Goal: Task Accomplishment & Management: Manage account settings

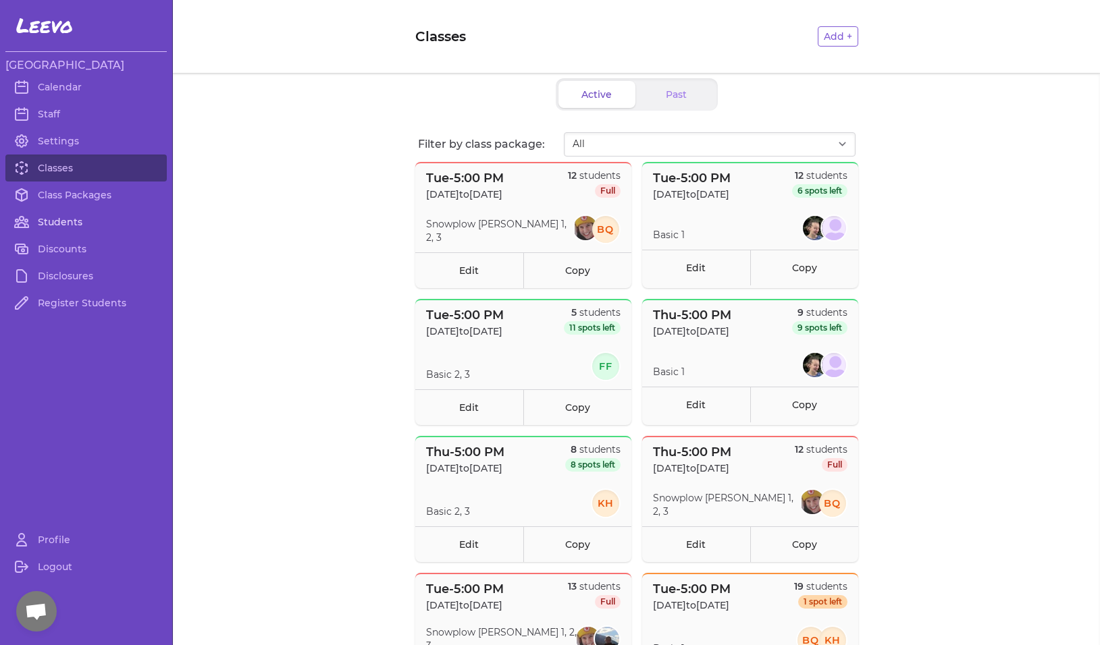
click at [51, 225] on link "Students" at bounding box center [85, 222] width 161 height 27
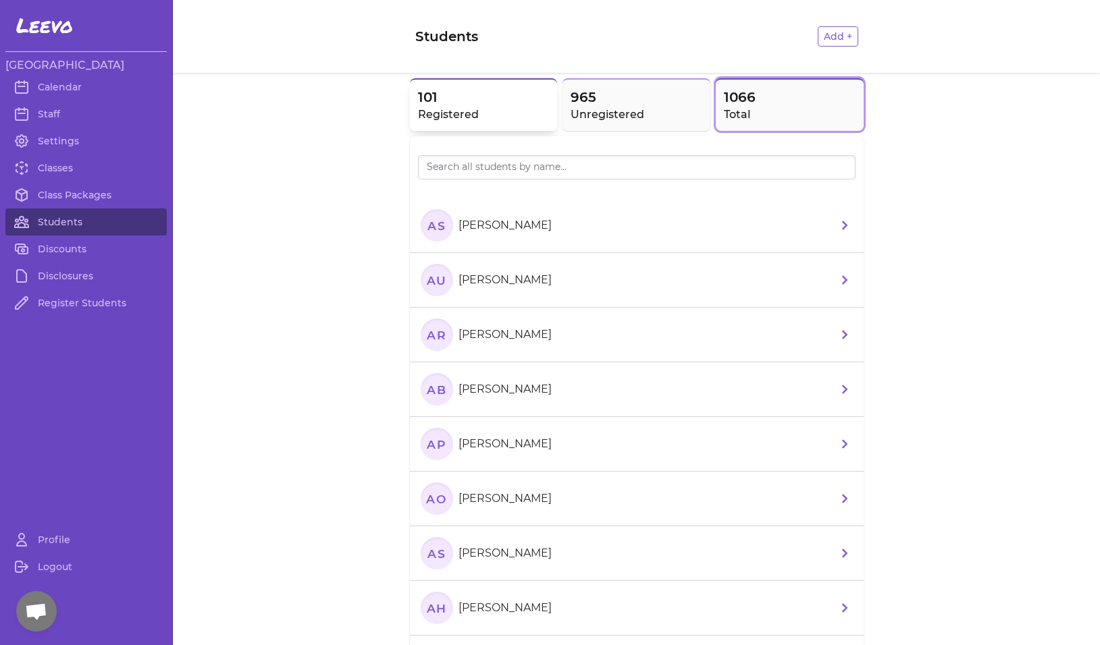
click at [467, 103] on span "101" at bounding box center [484, 97] width 132 height 19
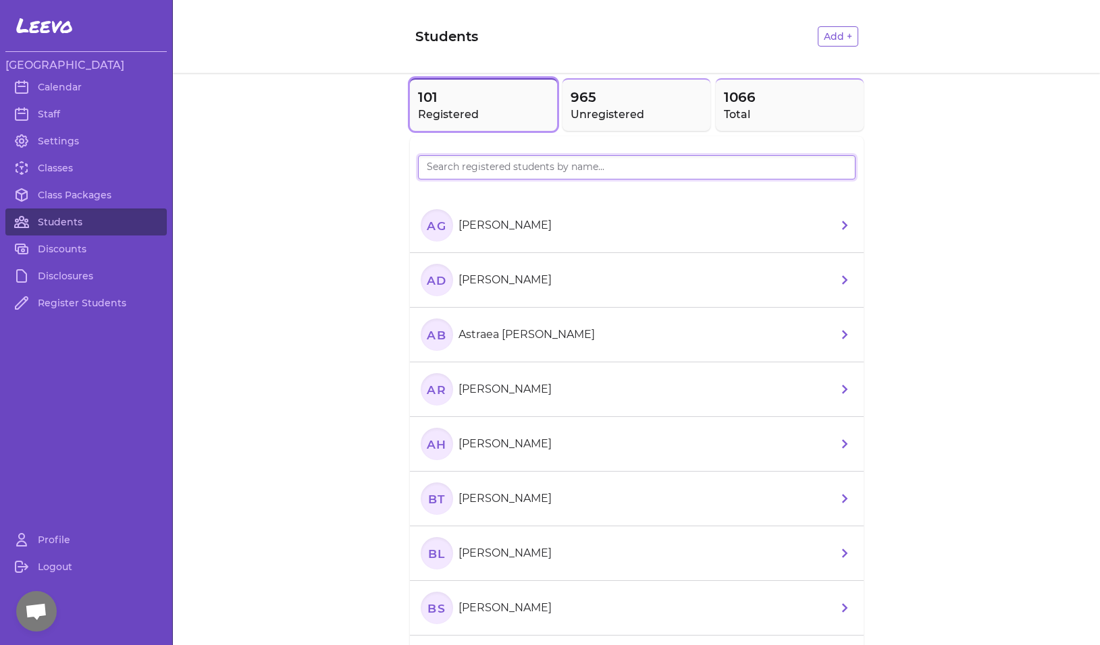
click at [458, 175] on input "search" at bounding box center [637, 167] width 438 height 24
type input "[PERSON_NAME]"
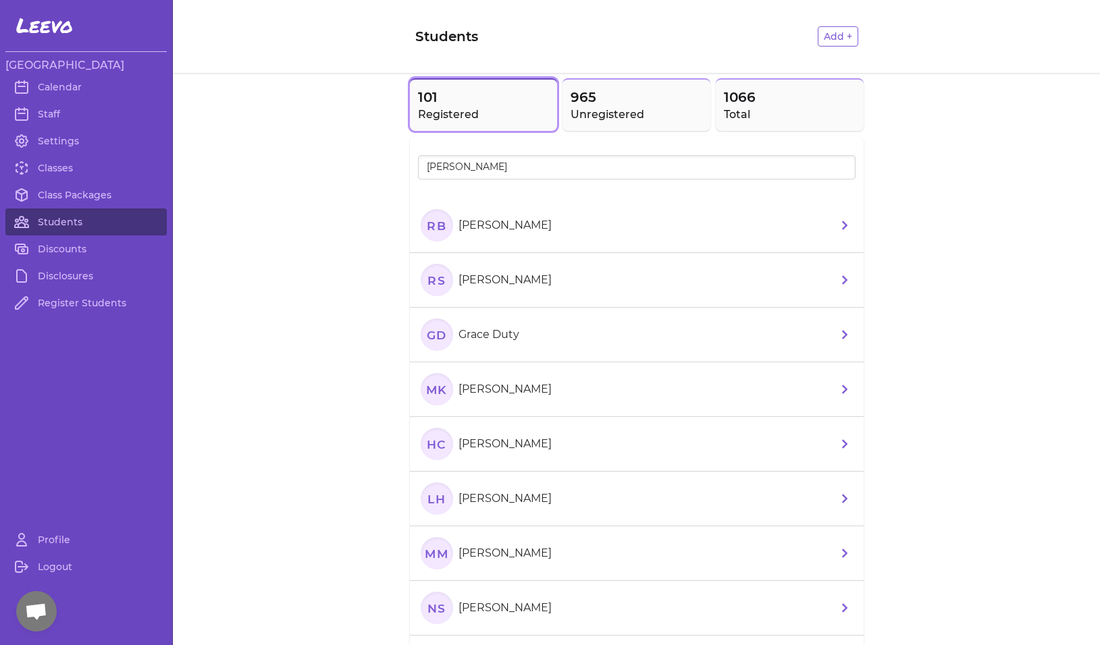
drag, startPoint x: 406, startPoint y: 178, endPoint x: 446, endPoint y: 224, distance: 61.2
click at [446, 224] on icon "RB" at bounding box center [437, 225] width 32 height 32
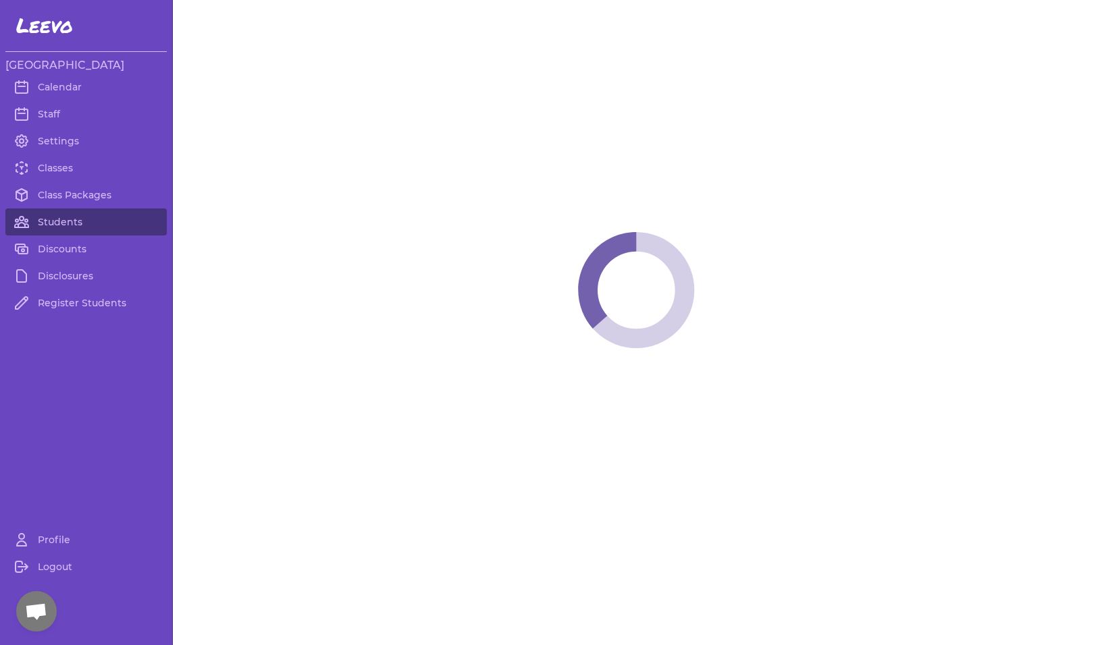
select select "MT"
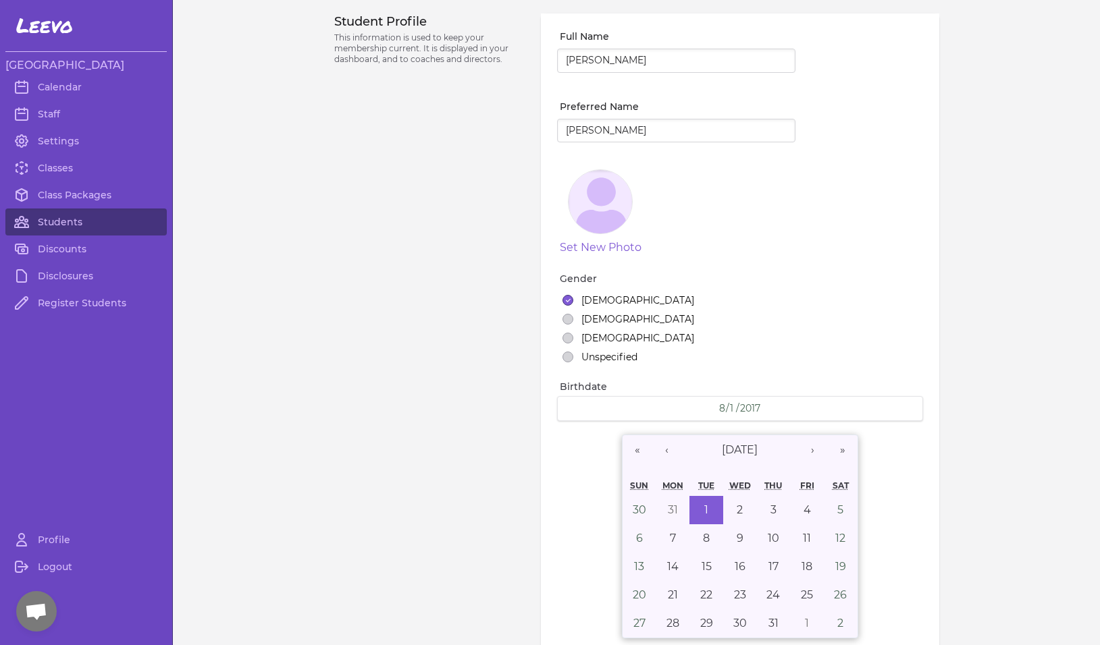
select select "1"
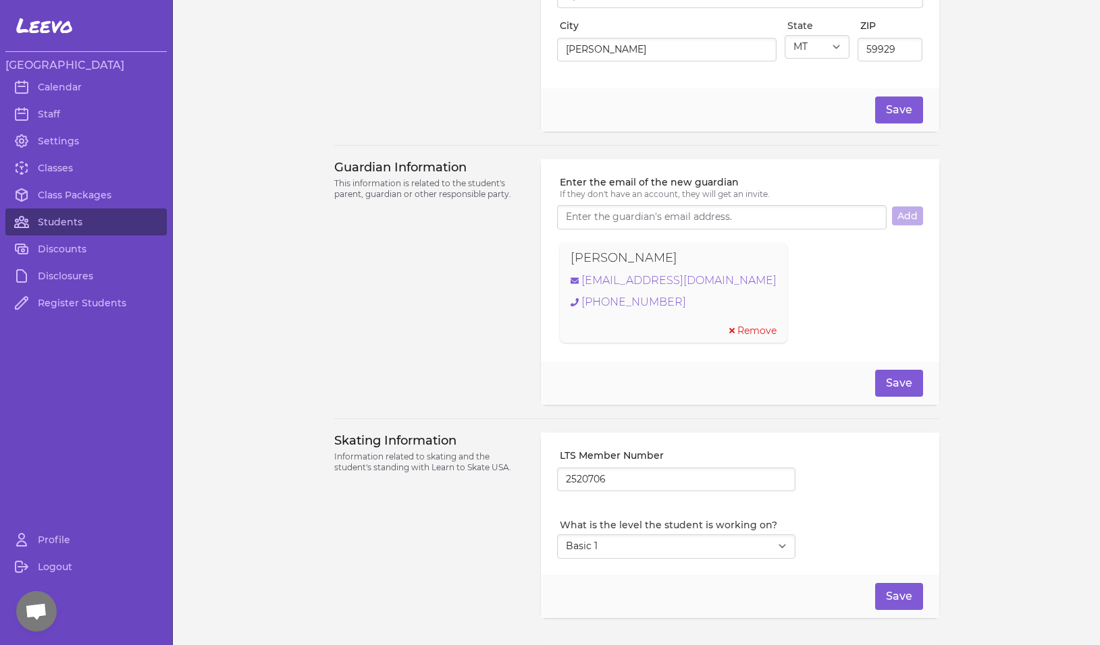
scroll to position [912, 0]
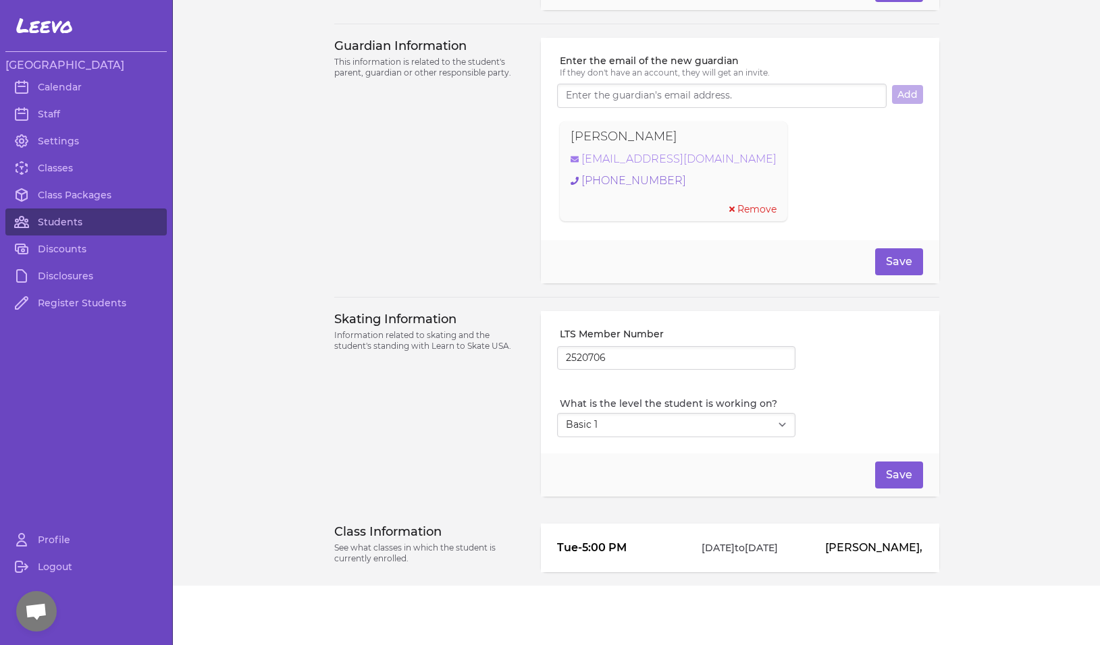
click at [673, 165] on link "[EMAIL_ADDRESS][DOMAIN_NAME]" at bounding box center [674, 159] width 206 height 16
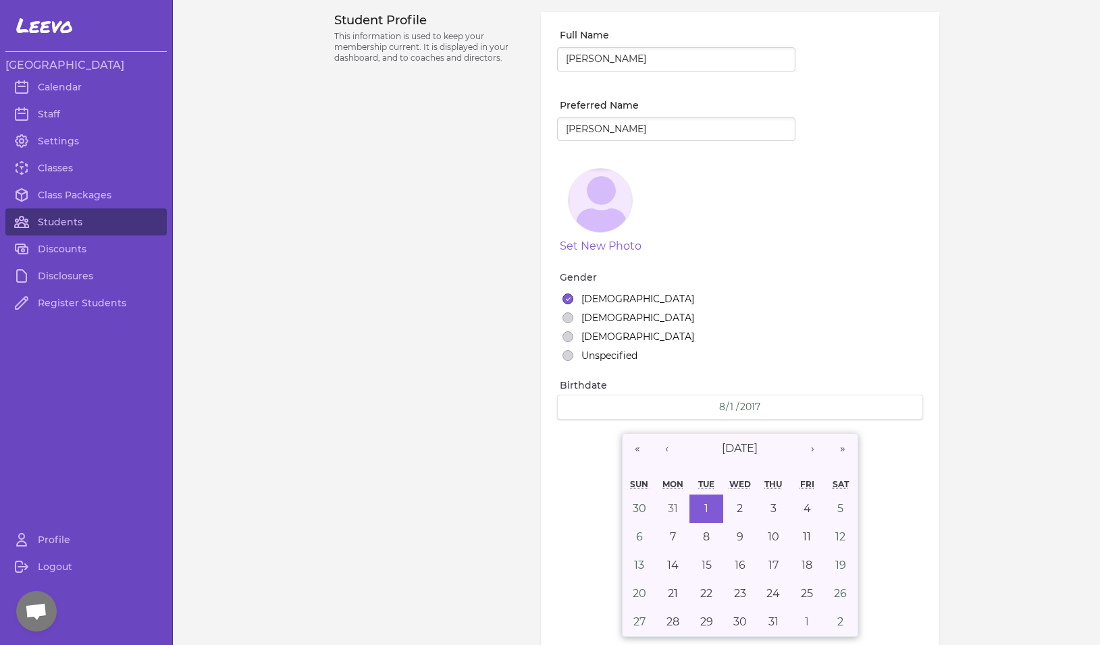
scroll to position [0, 0]
click at [63, 215] on link "Students" at bounding box center [85, 222] width 161 height 27
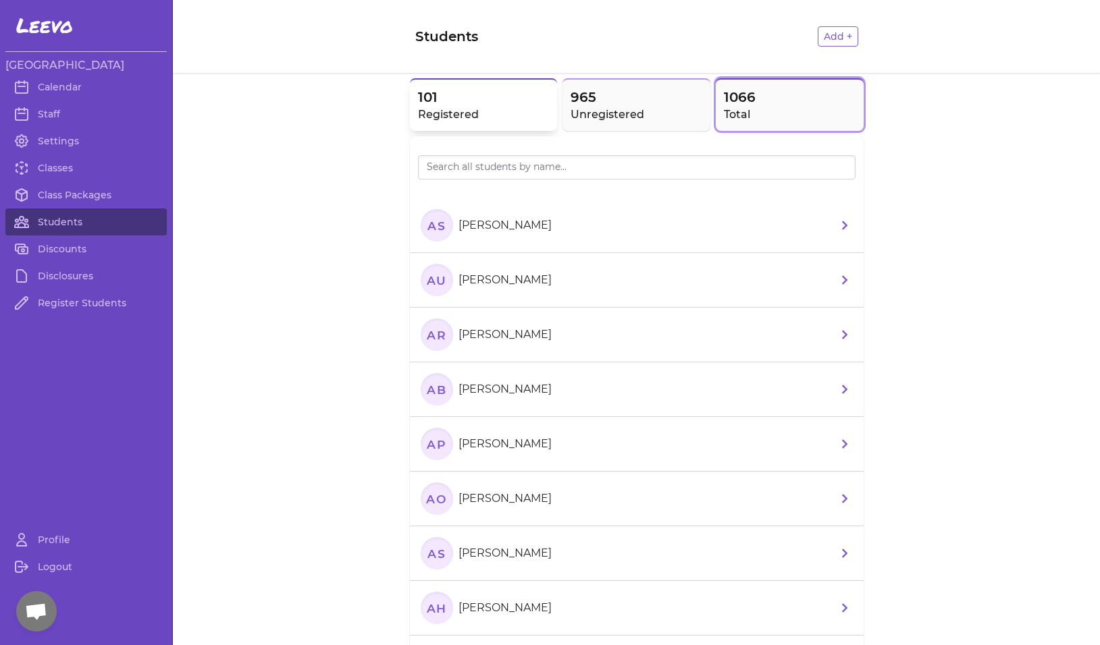
click at [460, 110] on h2 "Registered" at bounding box center [484, 115] width 132 height 16
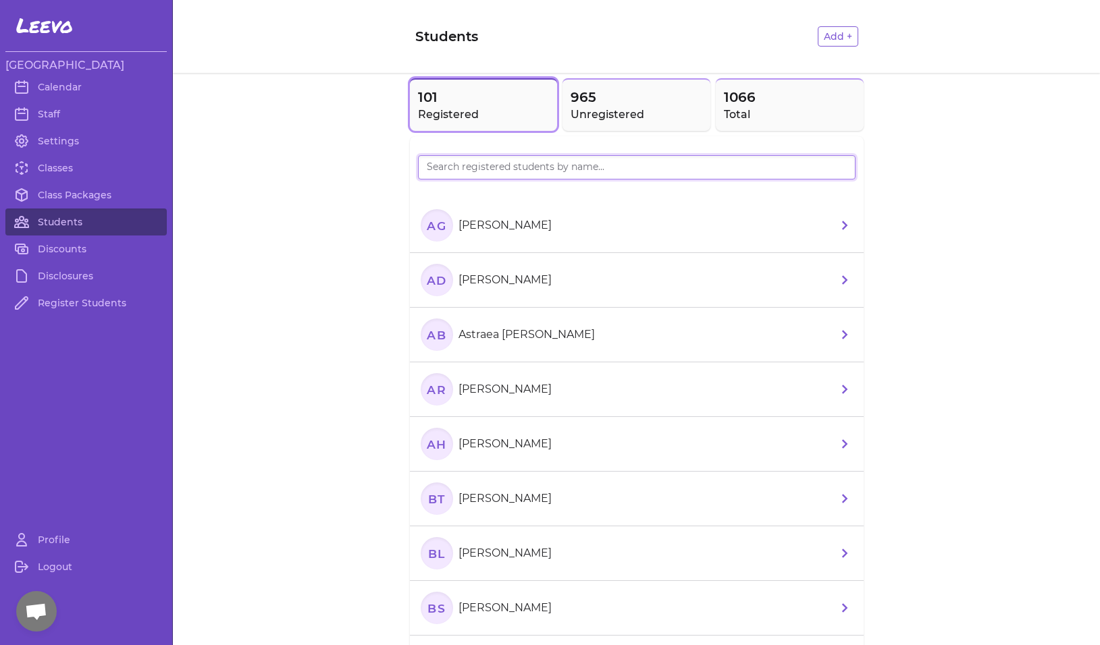
click at [468, 163] on input "search" at bounding box center [637, 167] width 438 height 24
type input "[PERSON_NAME]"
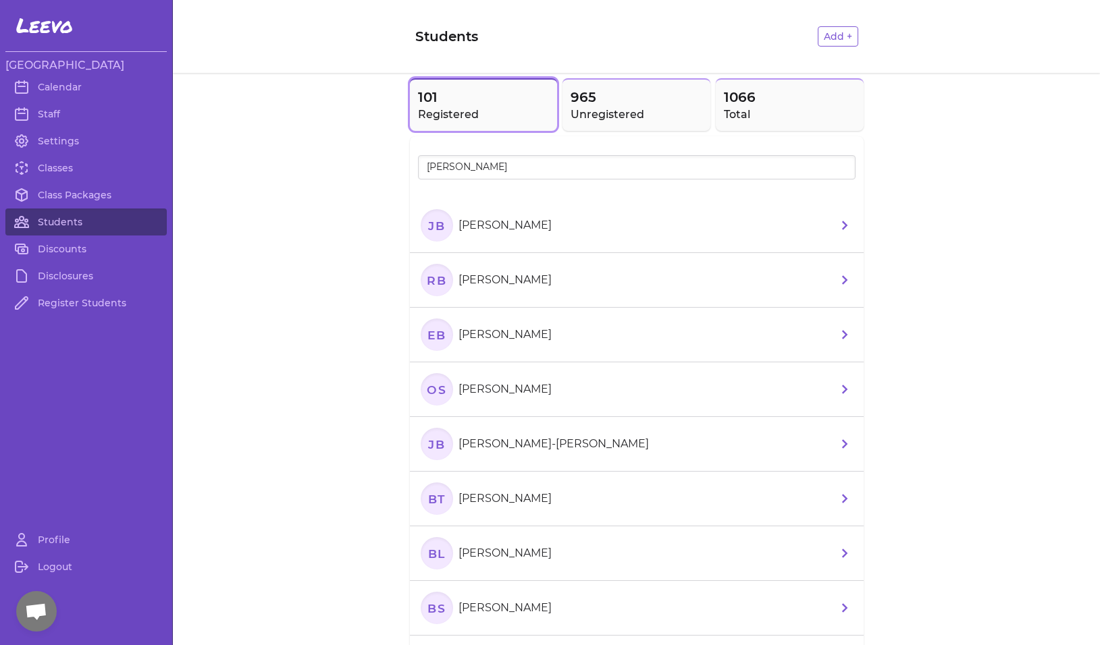
click at [427, 228] on text "JB" at bounding box center [436, 225] width 18 height 14
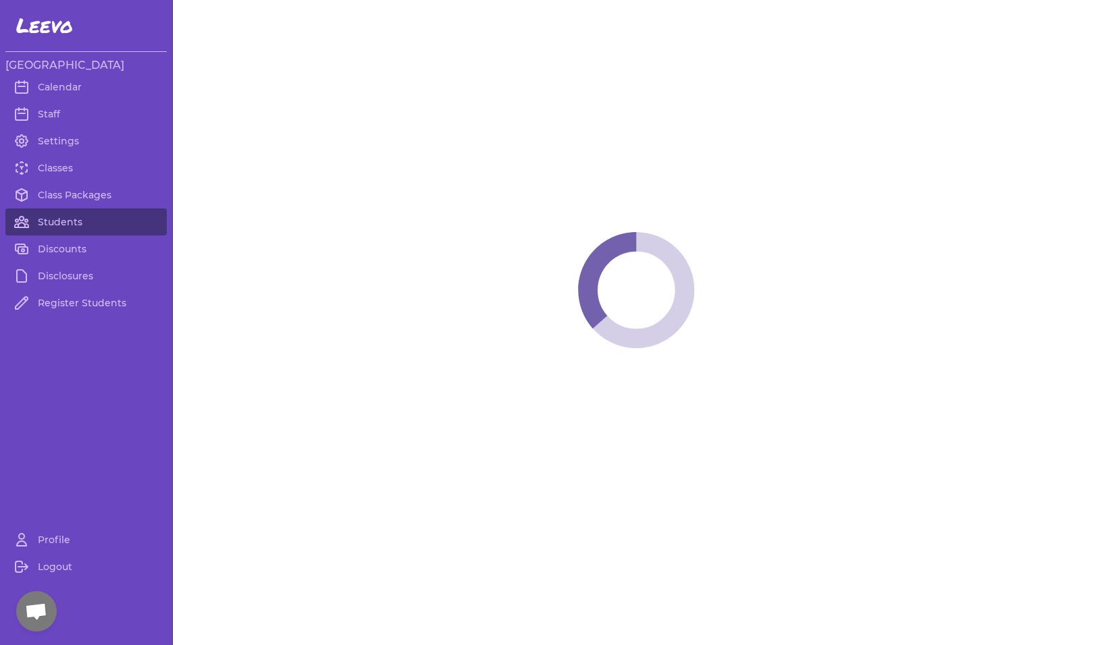
select select "MT"
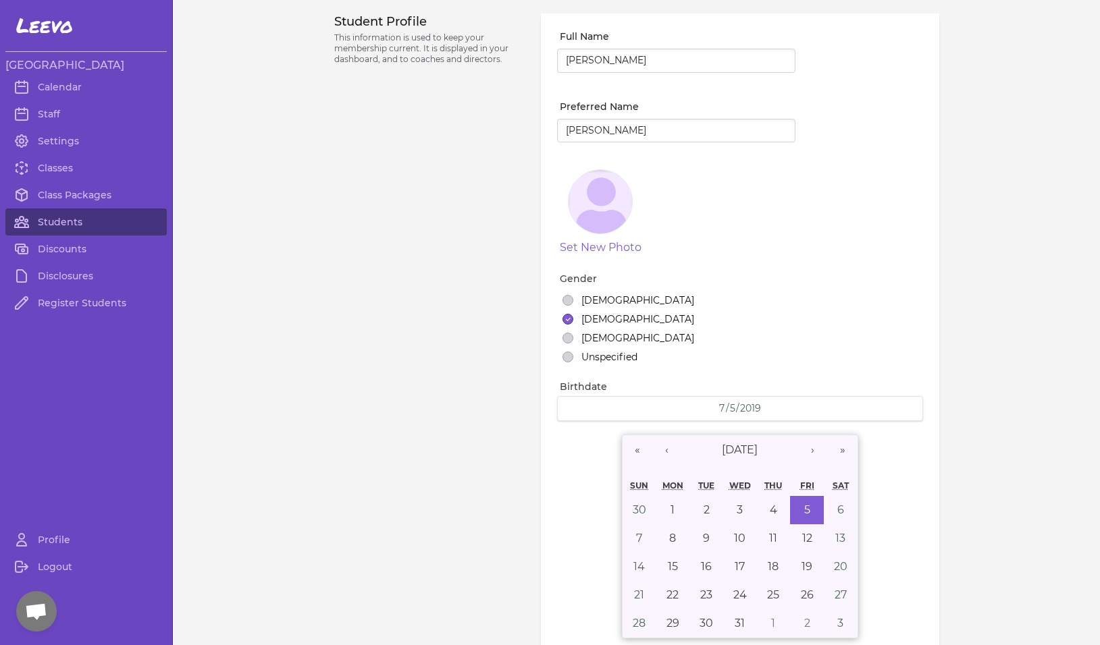
select select "1"
click at [65, 226] on link "Students" at bounding box center [85, 222] width 161 height 27
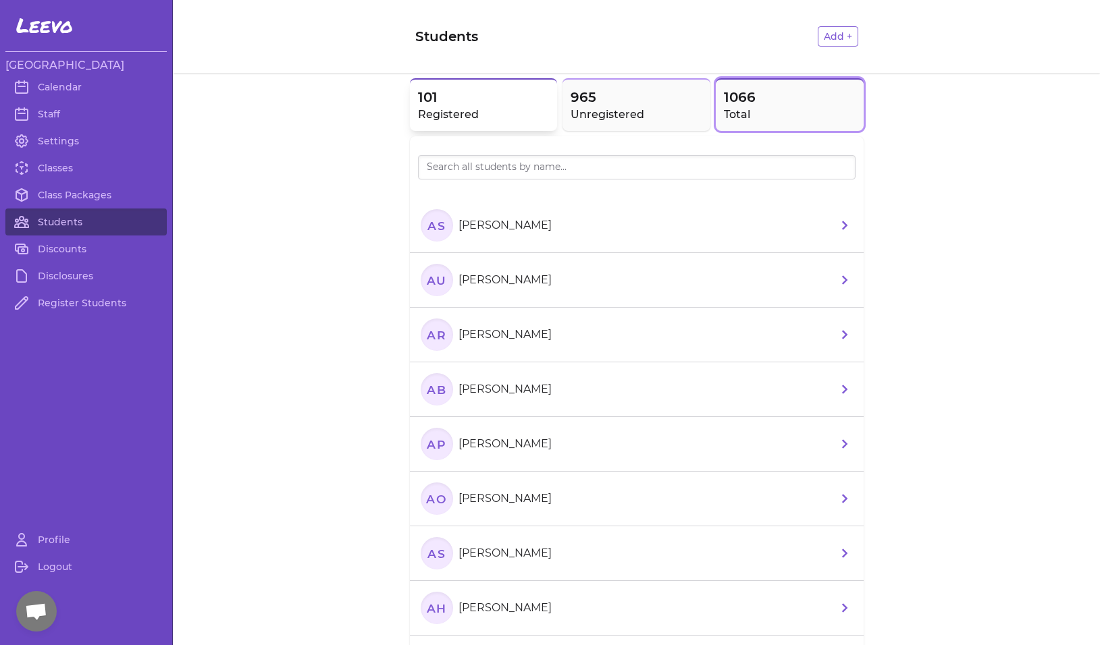
click at [448, 113] on h2 "Registered" at bounding box center [484, 115] width 132 height 16
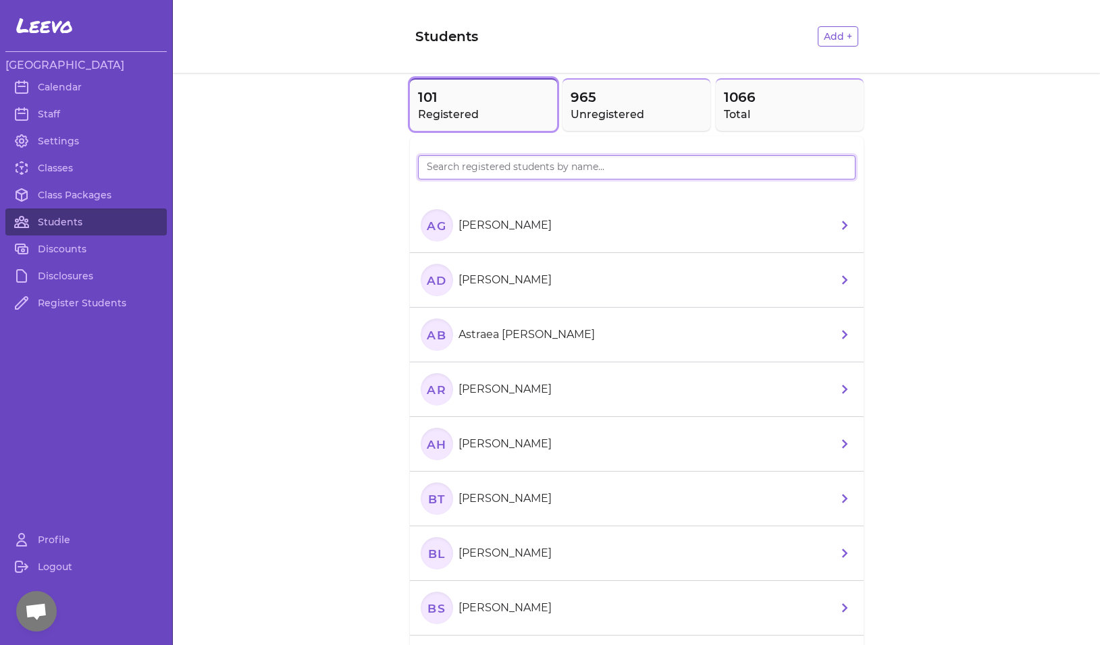
click at [457, 167] on input "search" at bounding box center [637, 167] width 438 height 24
type input "[PERSON_NAME]"
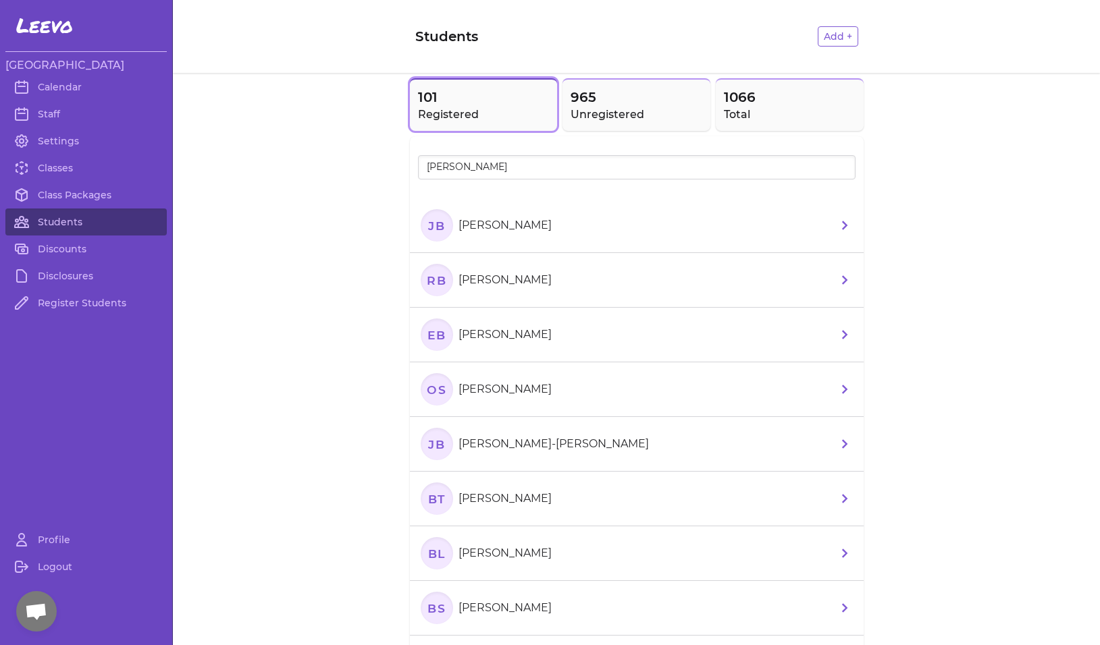
click at [427, 327] on icon "EB" at bounding box center [437, 335] width 32 height 32
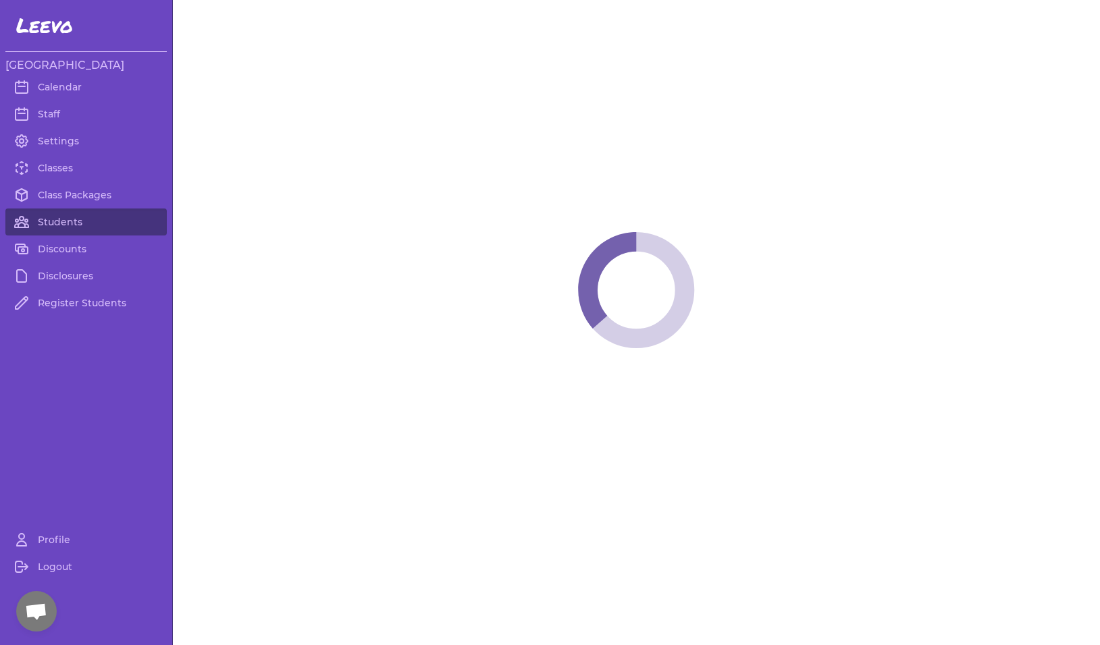
select select "MT"
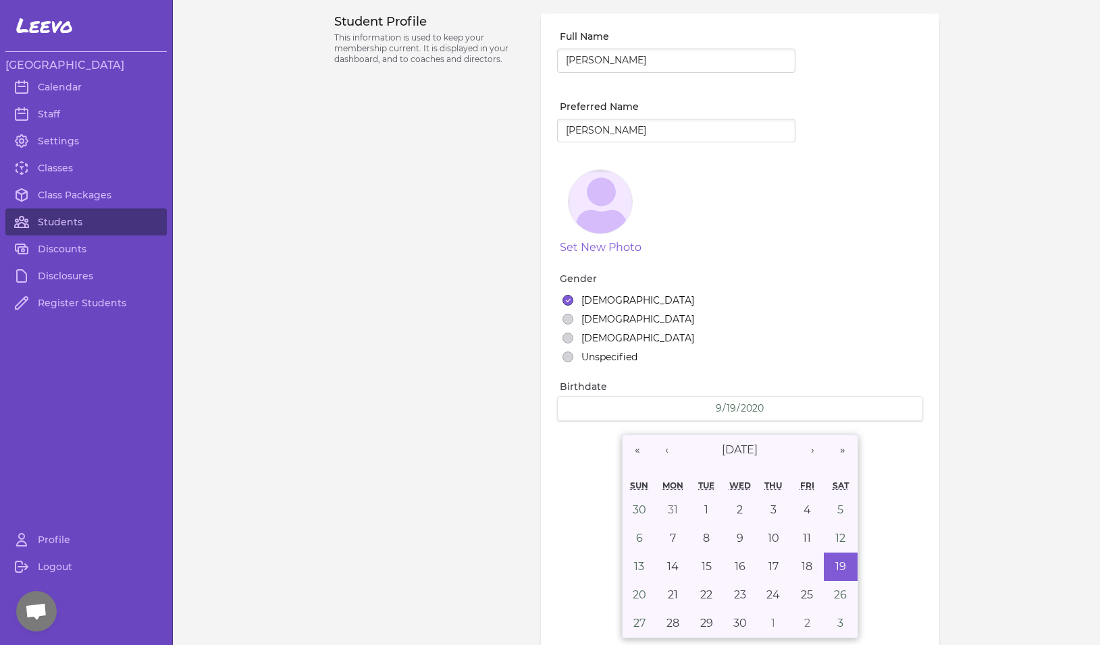
select select "1"
click at [571, 132] on input "[PERSON_NAME]" at bounding box center [676, 131] width 238 height 24
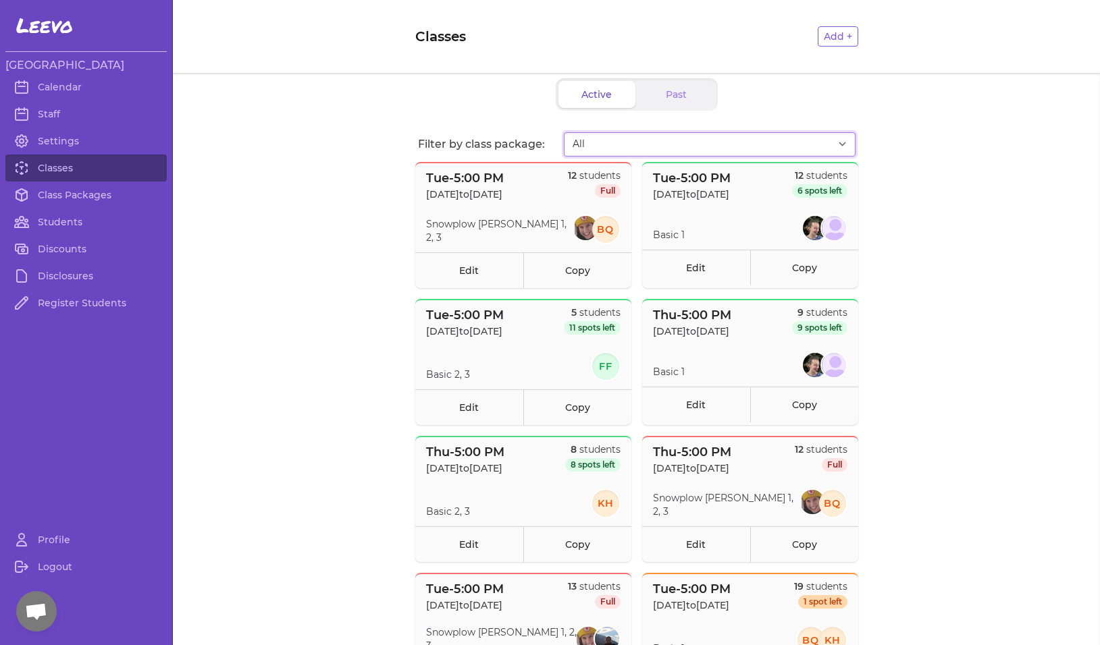
select select "2873"
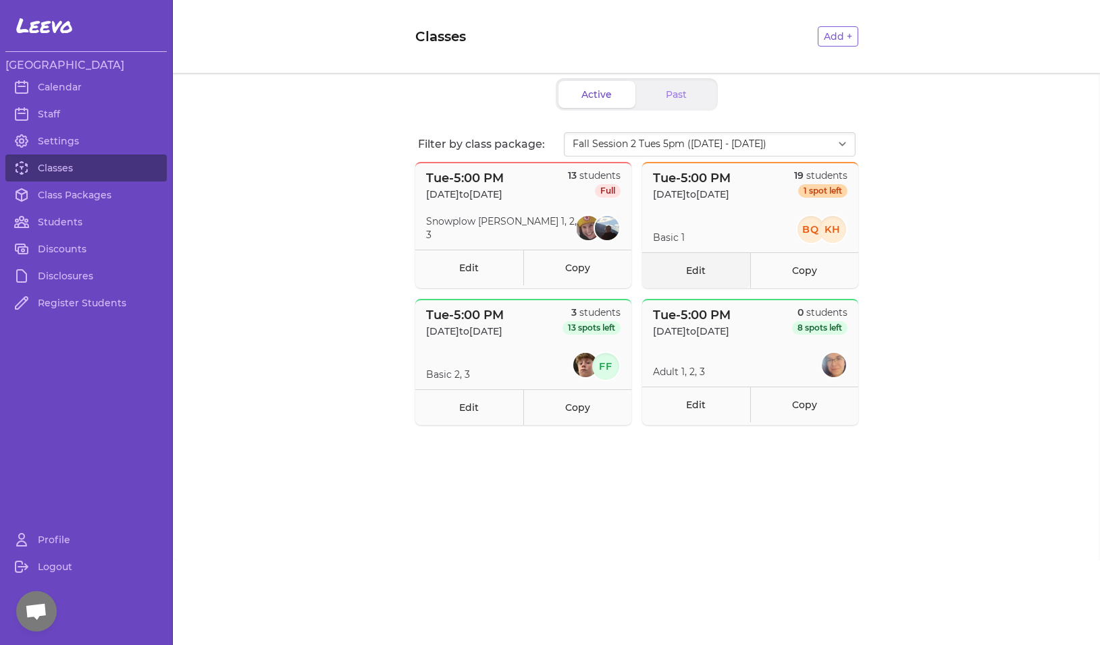
click at [696, 272] on link "Edit" at bounding box center [696, 271] width 108 height 36
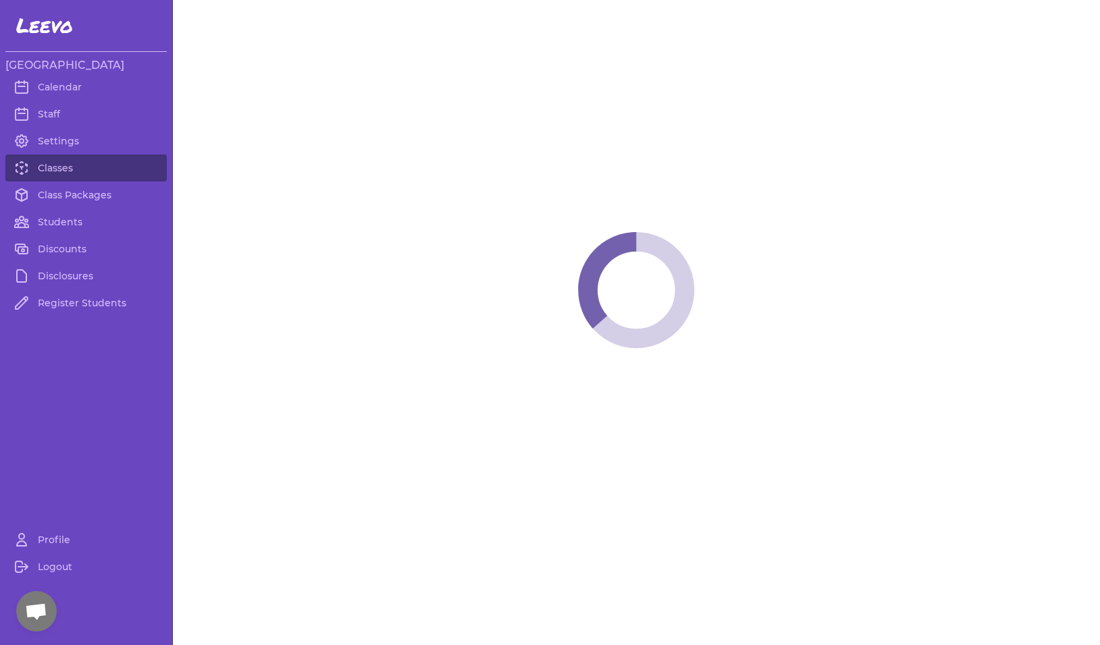
select select "2"
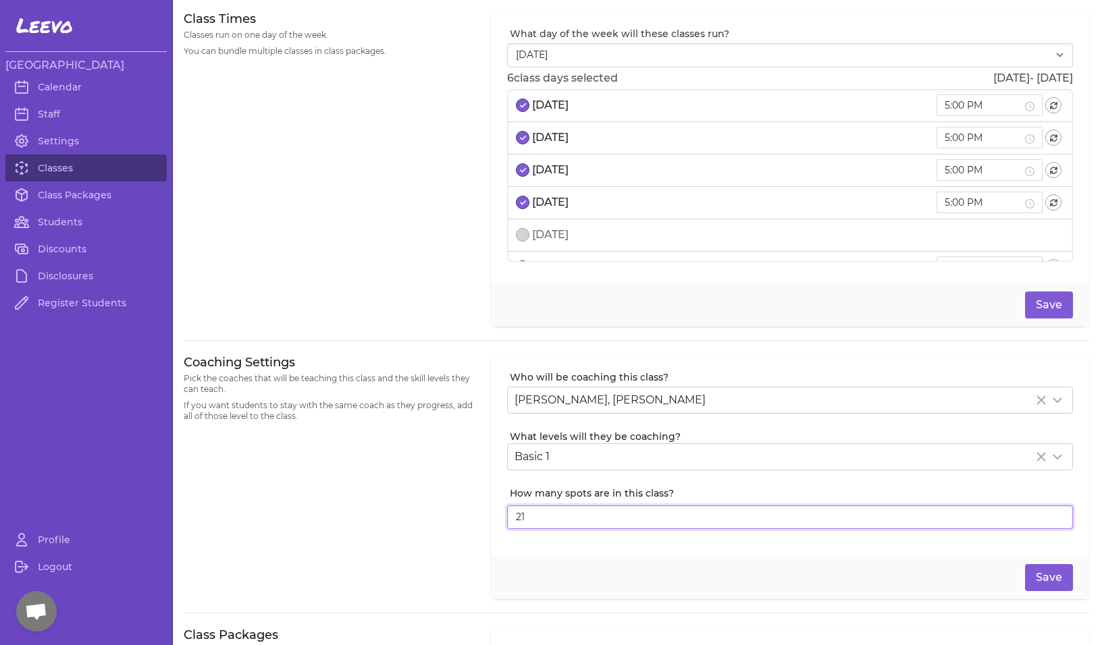
click at [1049, 517] on input "21" at bounding box center [790, 518] width 566 height 24
type input "22"
click at [1049, 517] on input "22" at bounding box center [790, 518] width 566 height 24
click at [1035, 577] on button "Save" at bounding box center [1049, 577] width 48 height 27
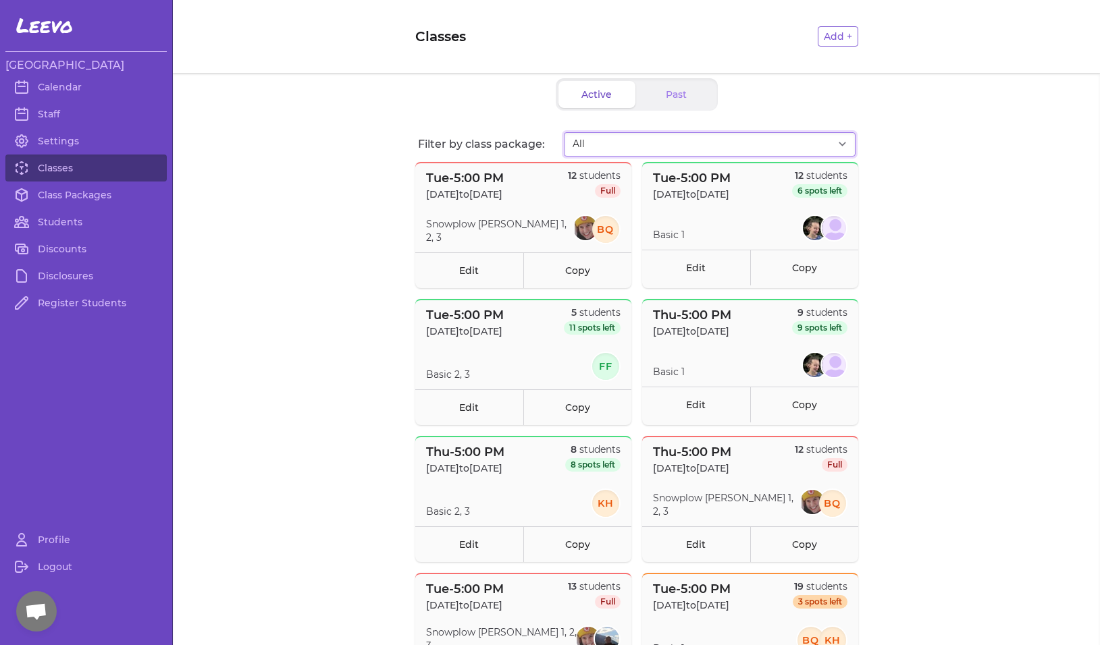
select select "2873"
